Goal: Information Seeking & Learning: Learn about a topic

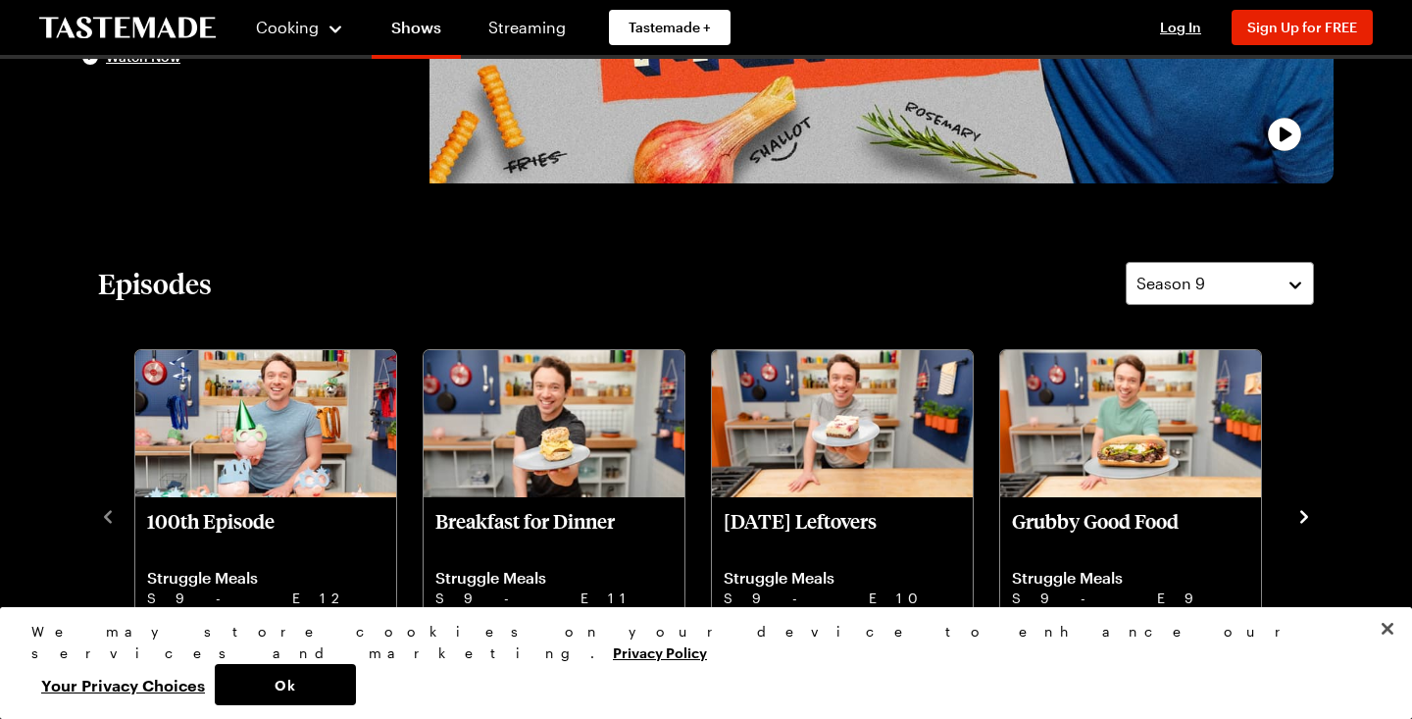
scroll to position [335, 0]
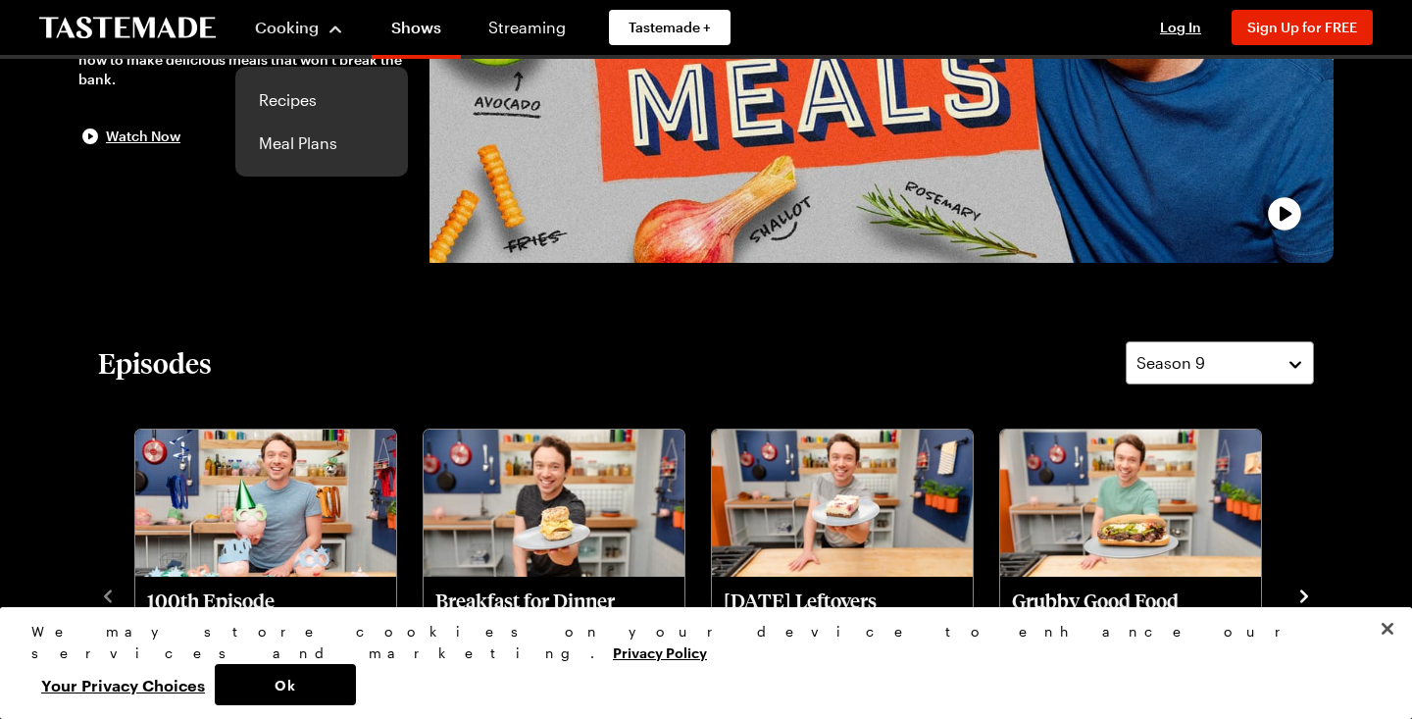
click at [284, 55] on div "Cooking Recipes Meal Plans" at bounding box center [299, 27] width 128 height 55
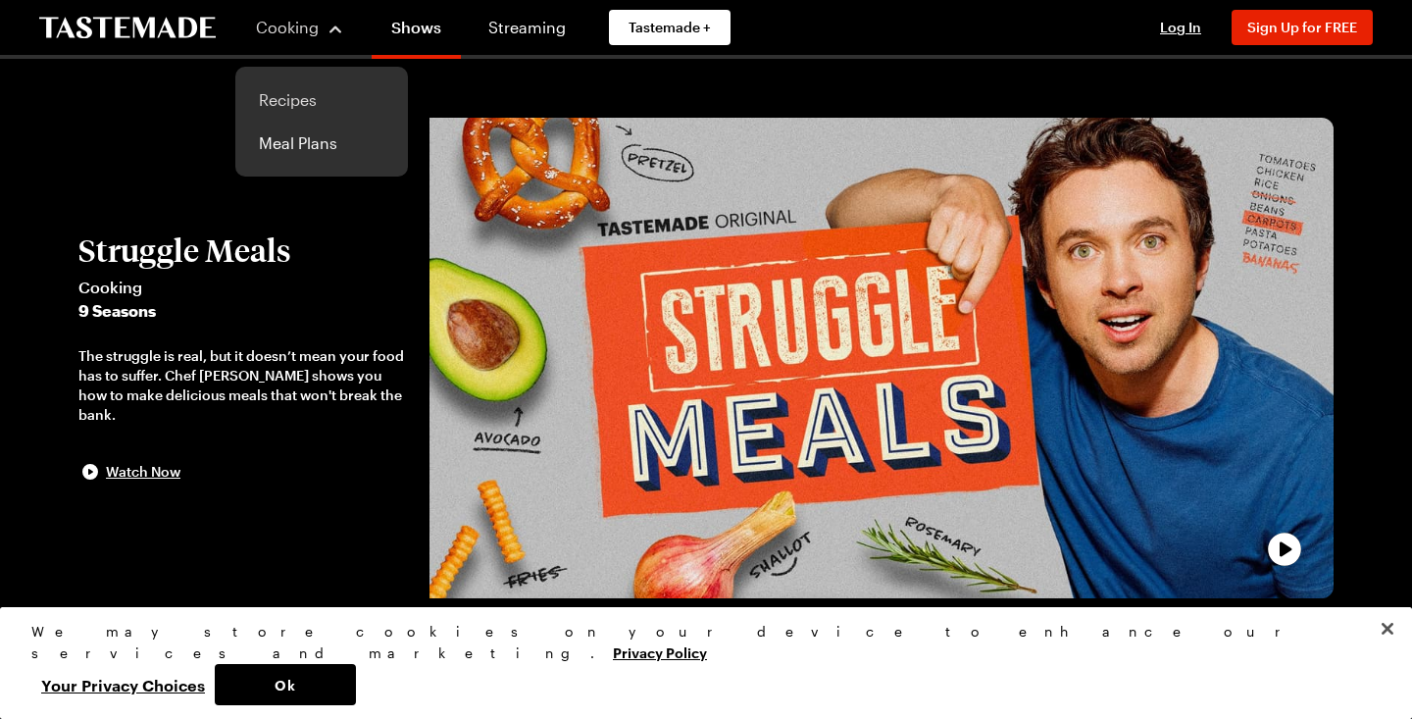
click at [284, 96] on link "Recipes" at bounding box center [321, 99] width 149 height 43
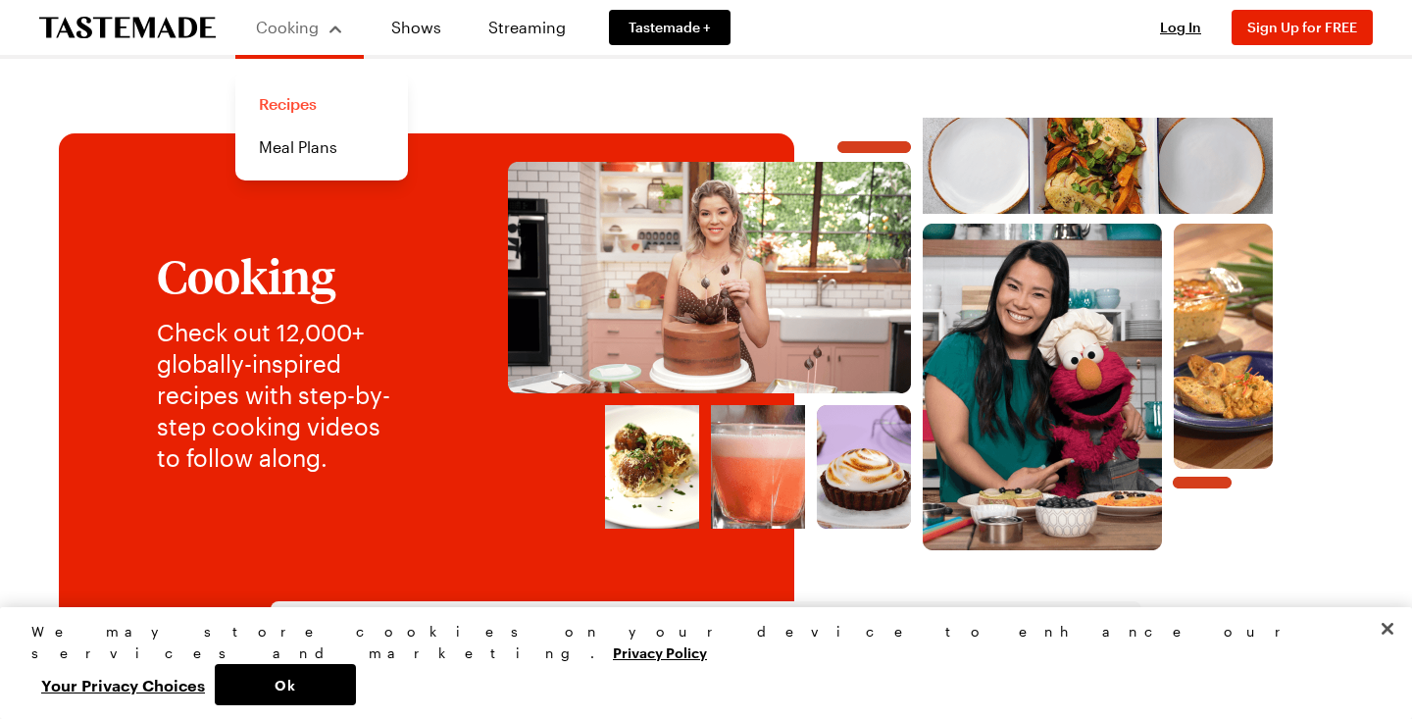
click at [312, 112] on link "Recipes" at bounding box center [321, 103] width 149 height 43
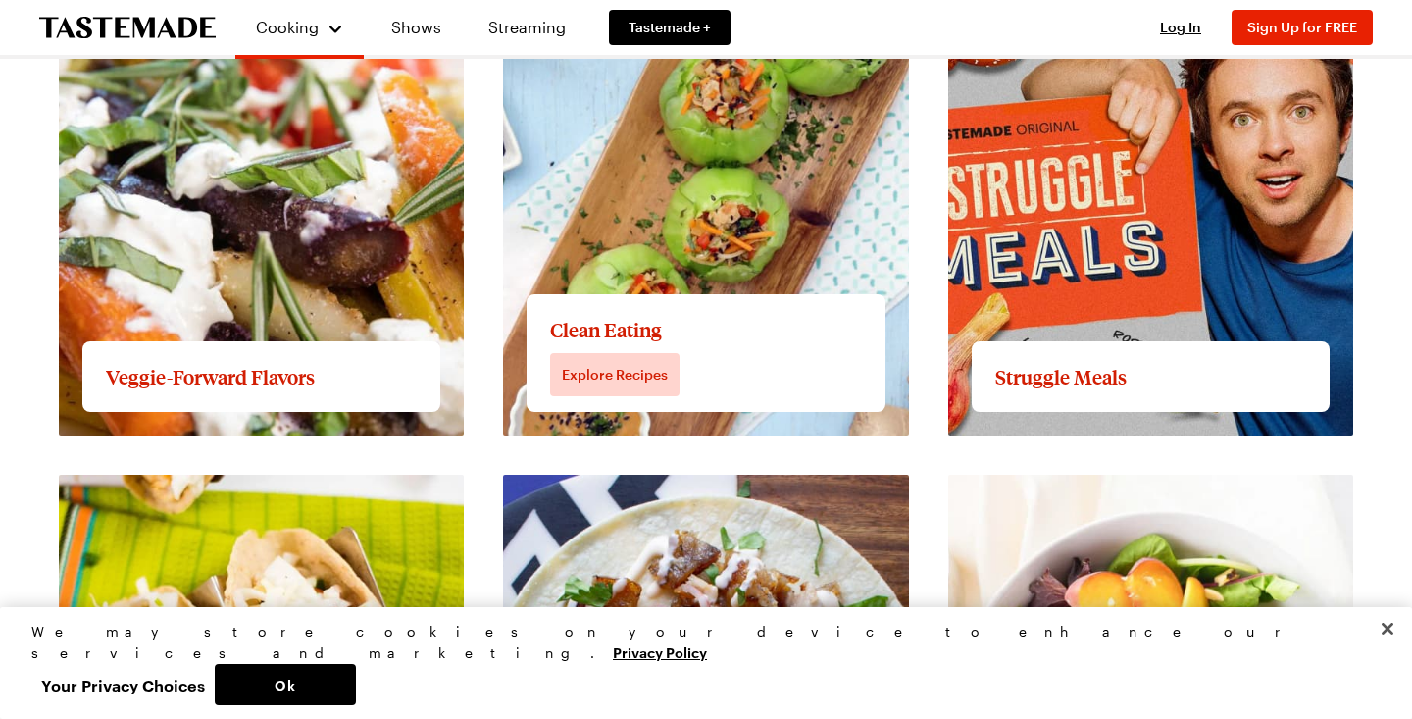
scroll to position [2109, 0]
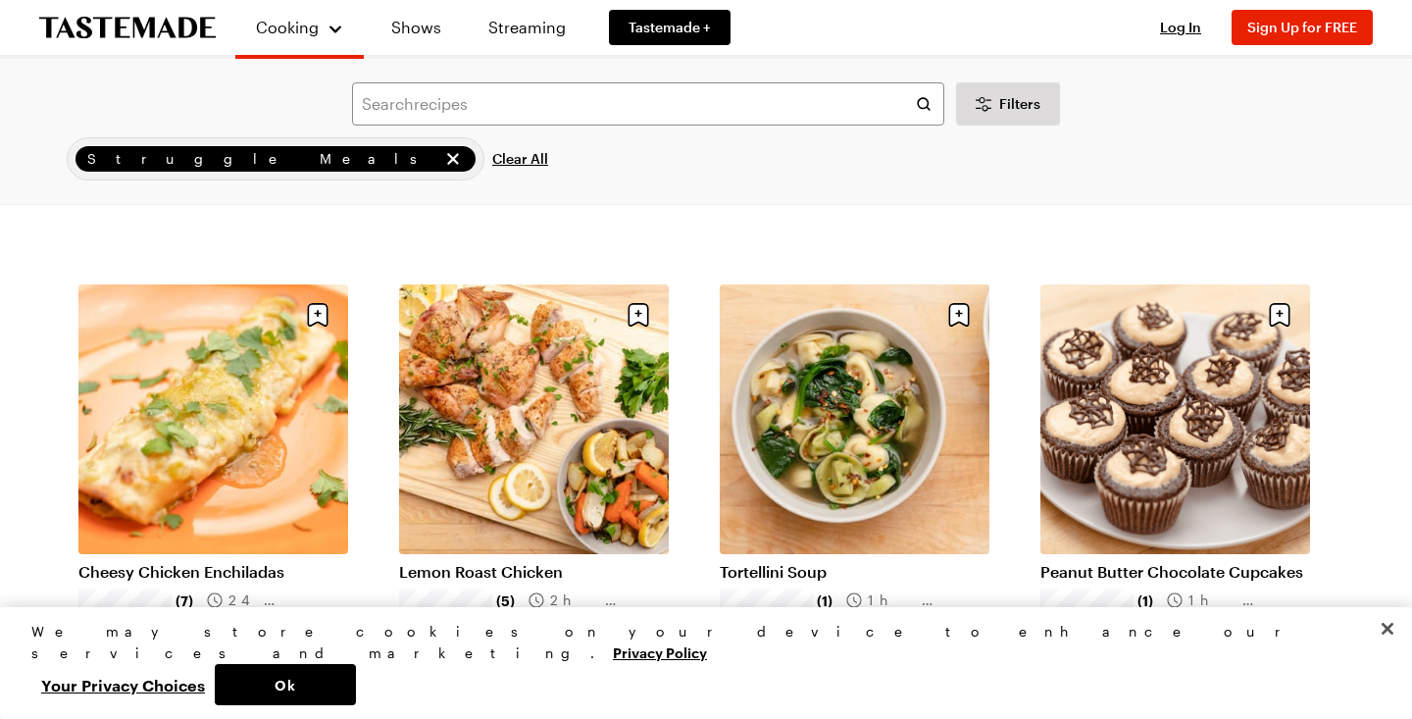
scroll to position [1887, 0]
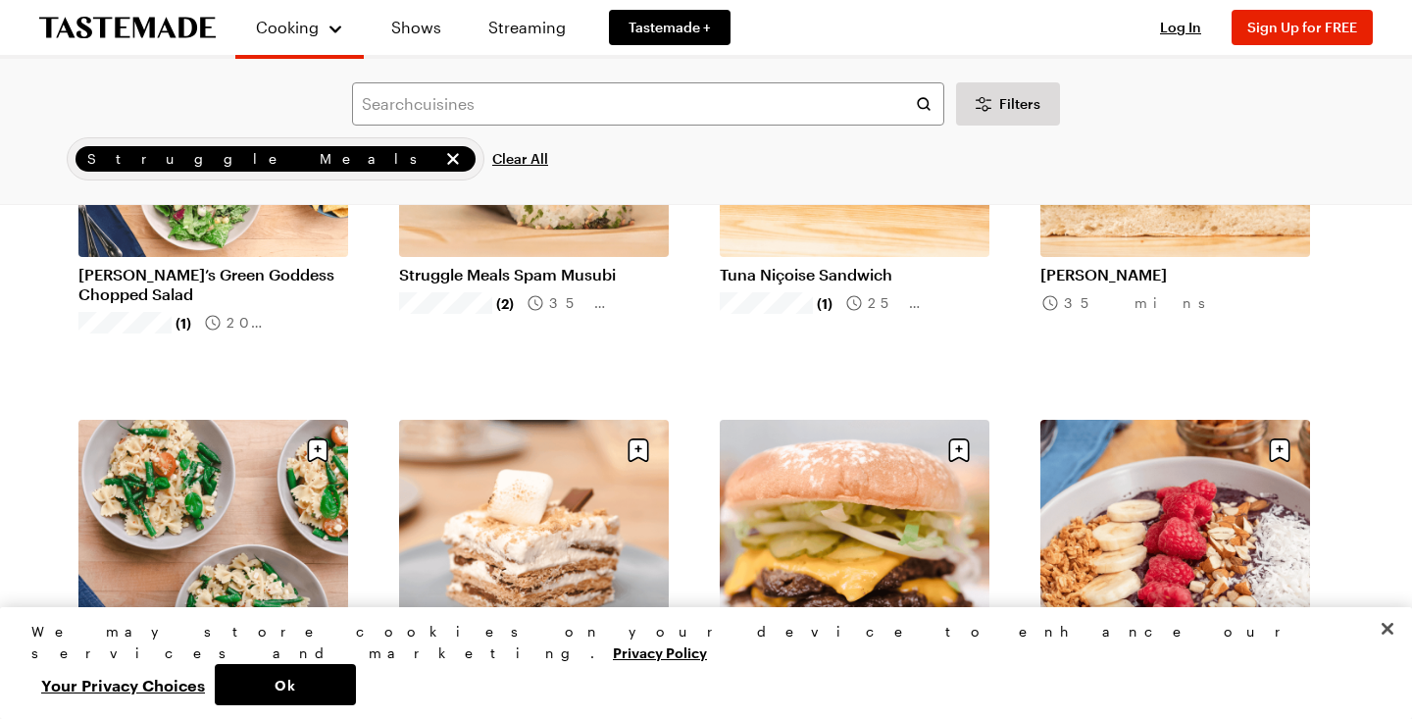
scroll to position [4446, 0]
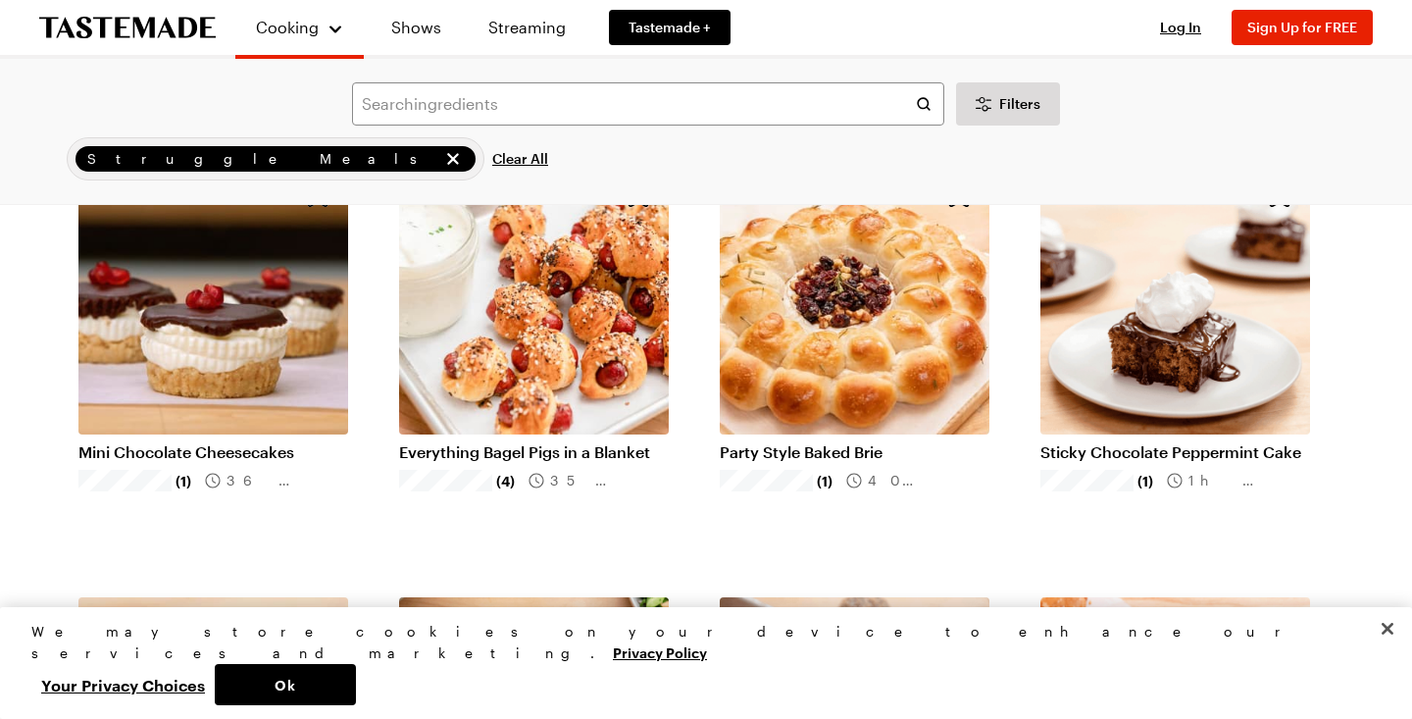
scroll to position [7164, 0]
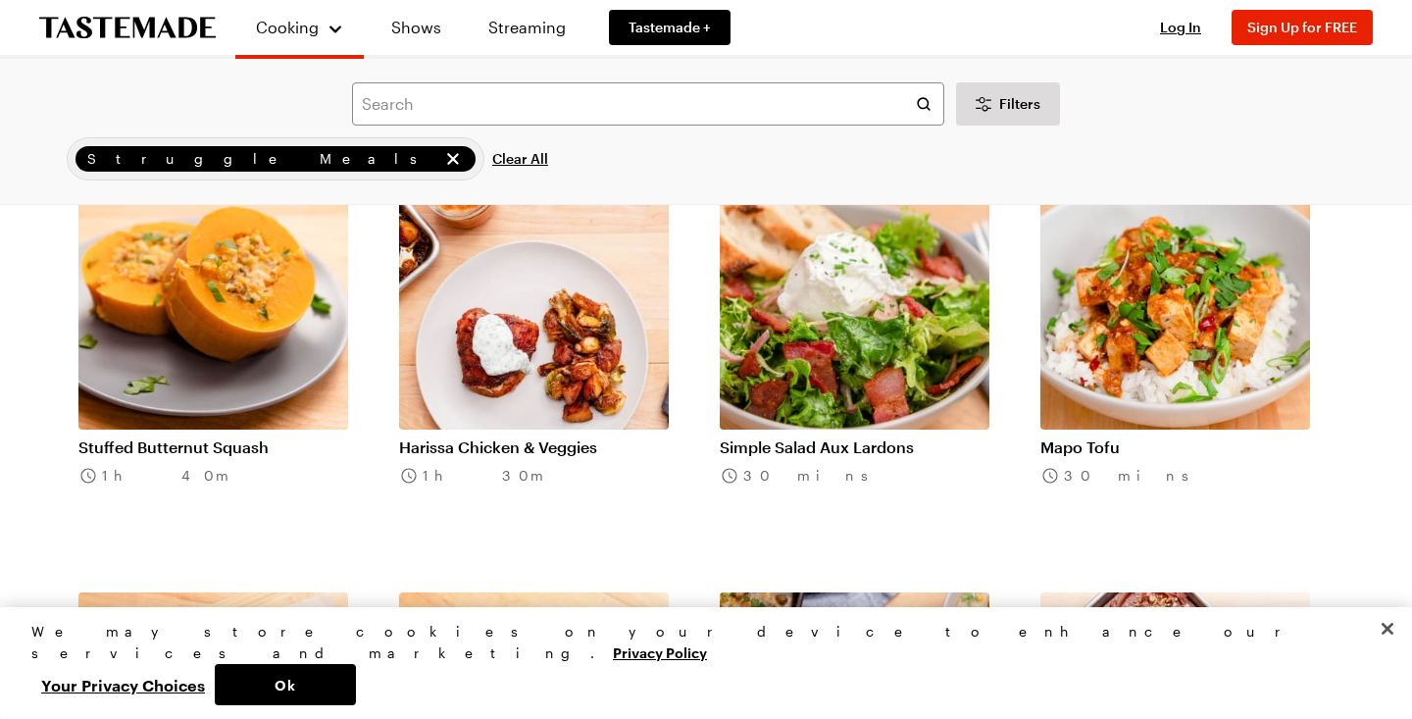
scroll to position [8833, 0]
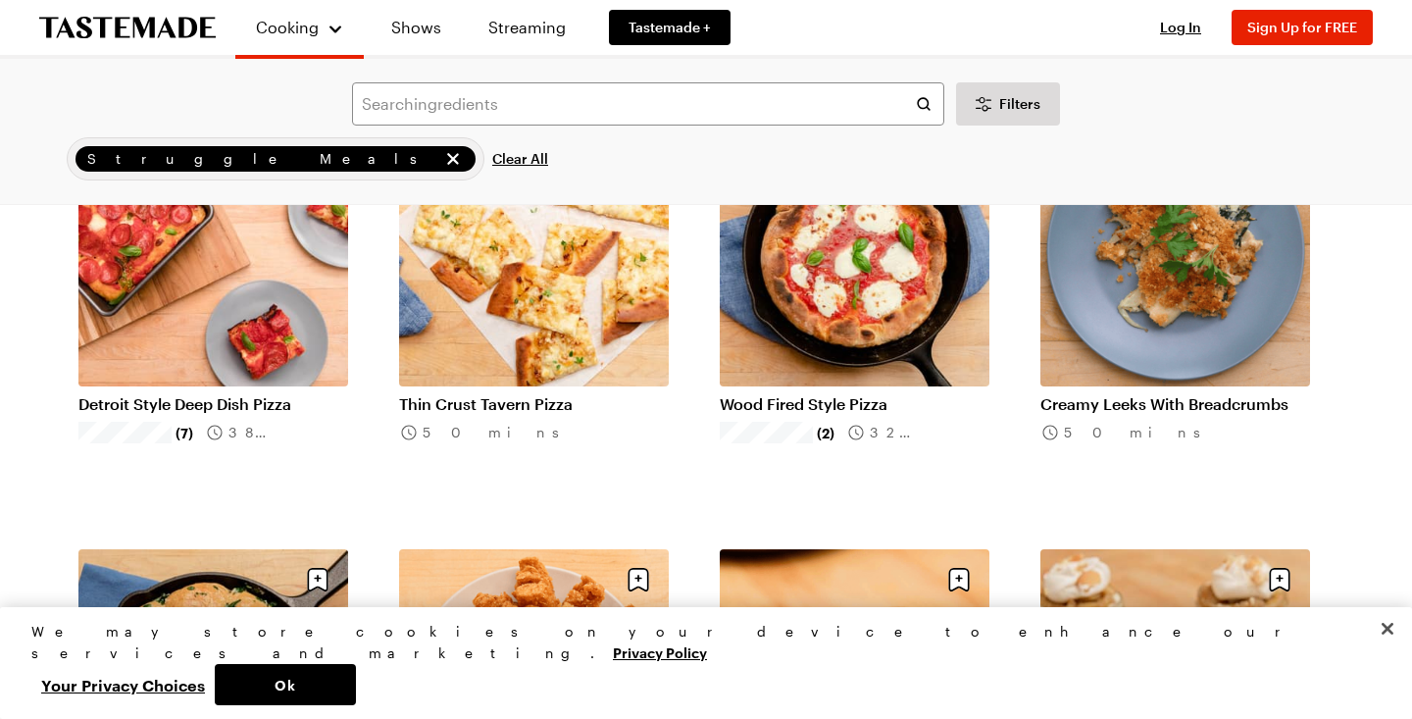
scroll to position [10139, 0]
